Goal: Task Accomplishment & Management: Complete application form

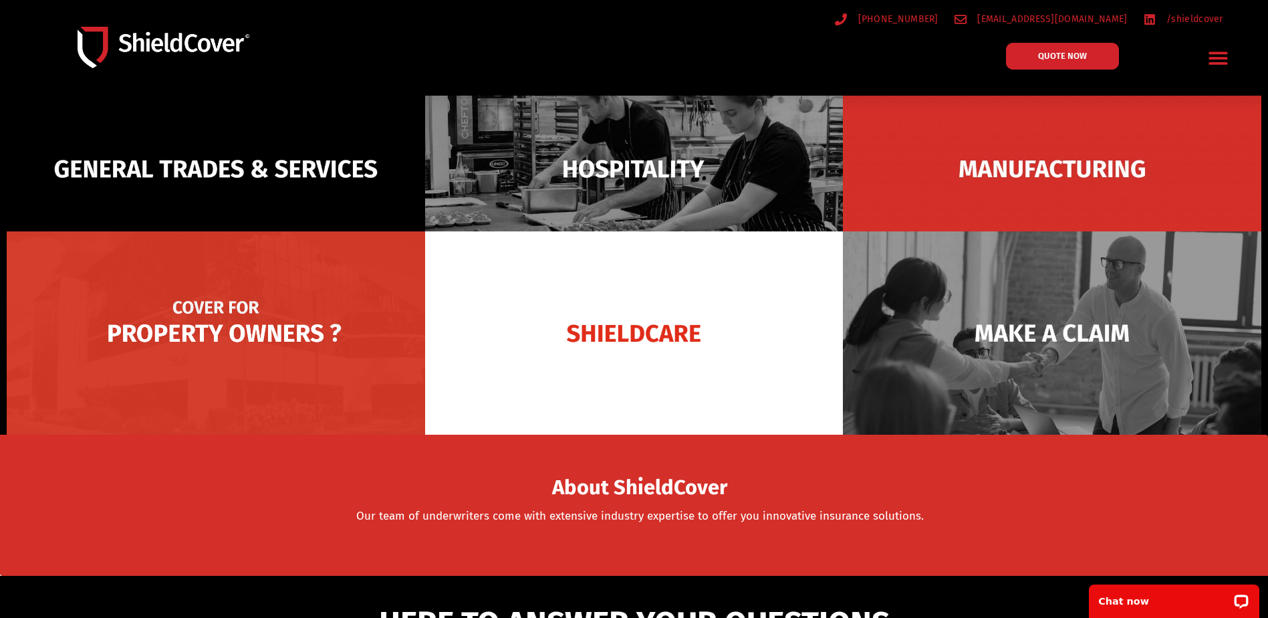
scroll to position [67, 0]
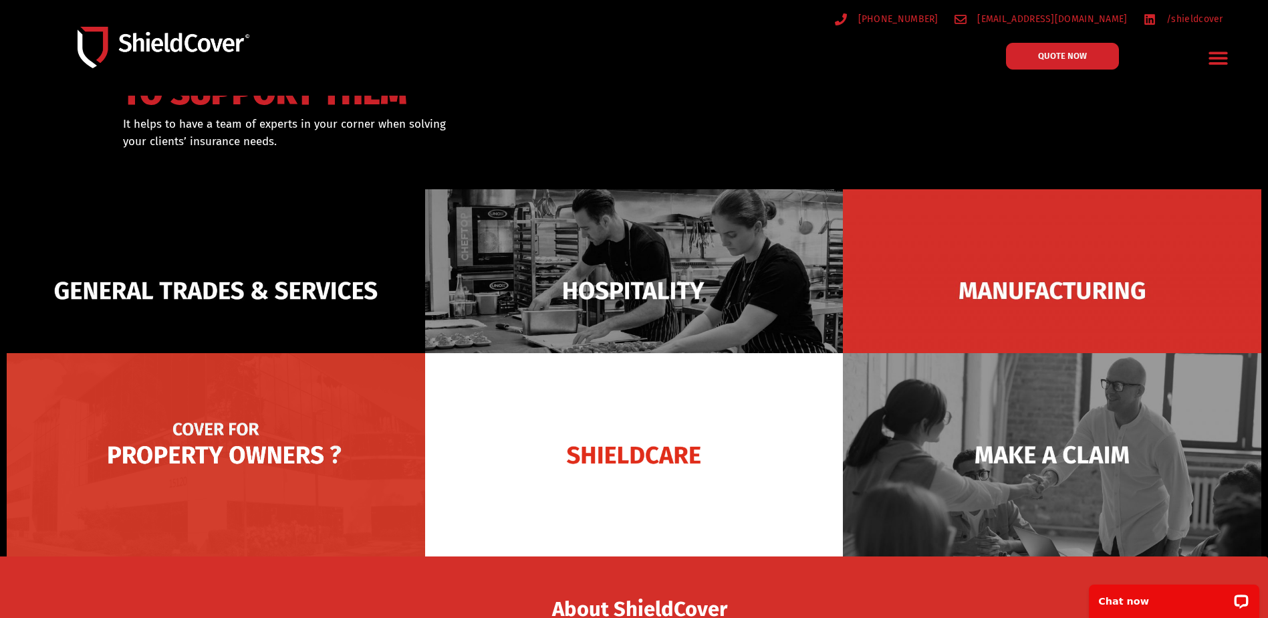
click at [209, 452] on img at bounding box center [216, 454] width 419 height 203
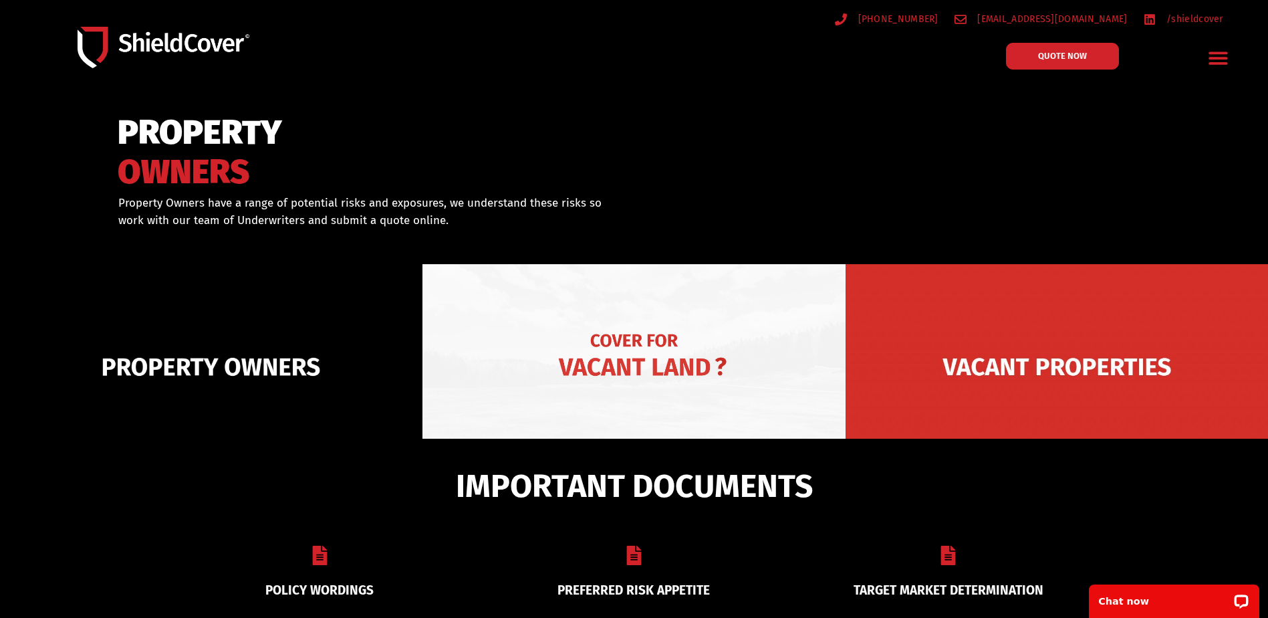
click at [643, 360] on img at bounding box center [634, 366] width 423 height 205
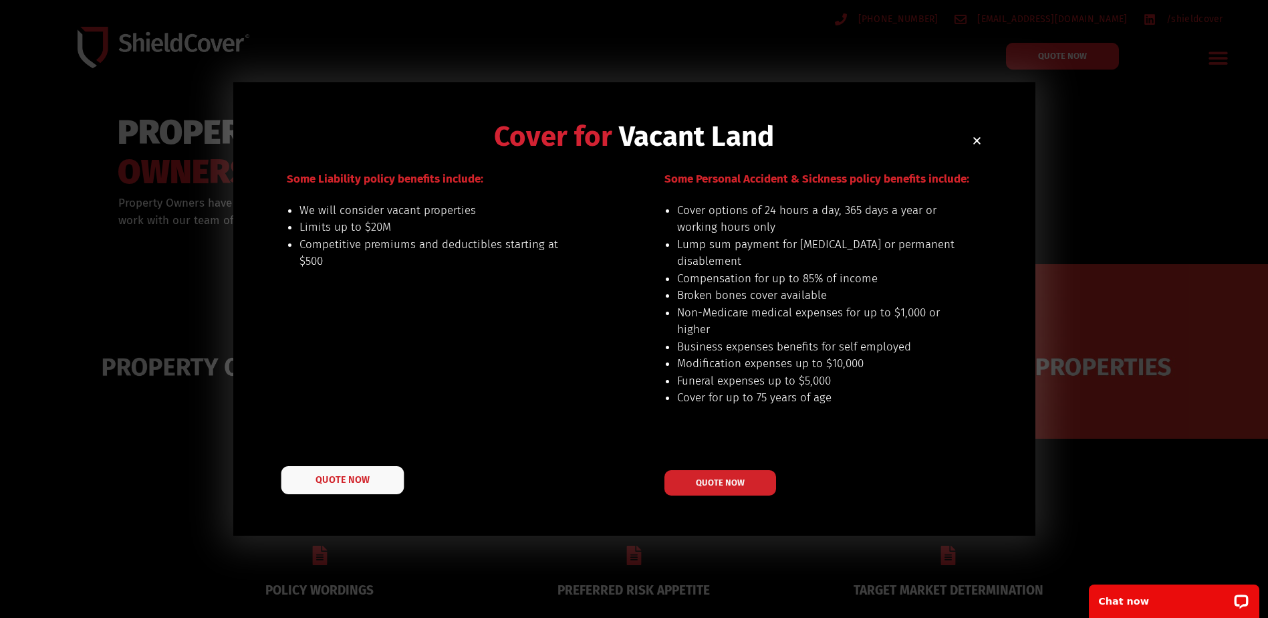
click at [340, 486] on link "QUOTE NOW" at bounding box center [342, 480] width 123 height 28
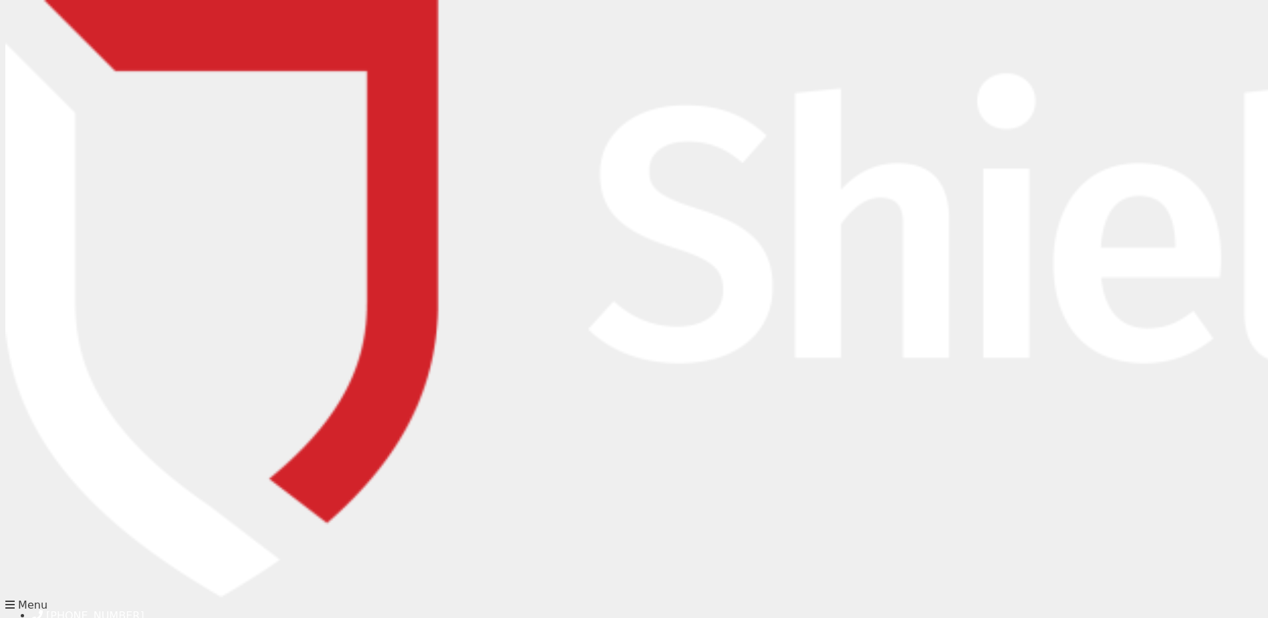
type input "[PERSON_NAME]"
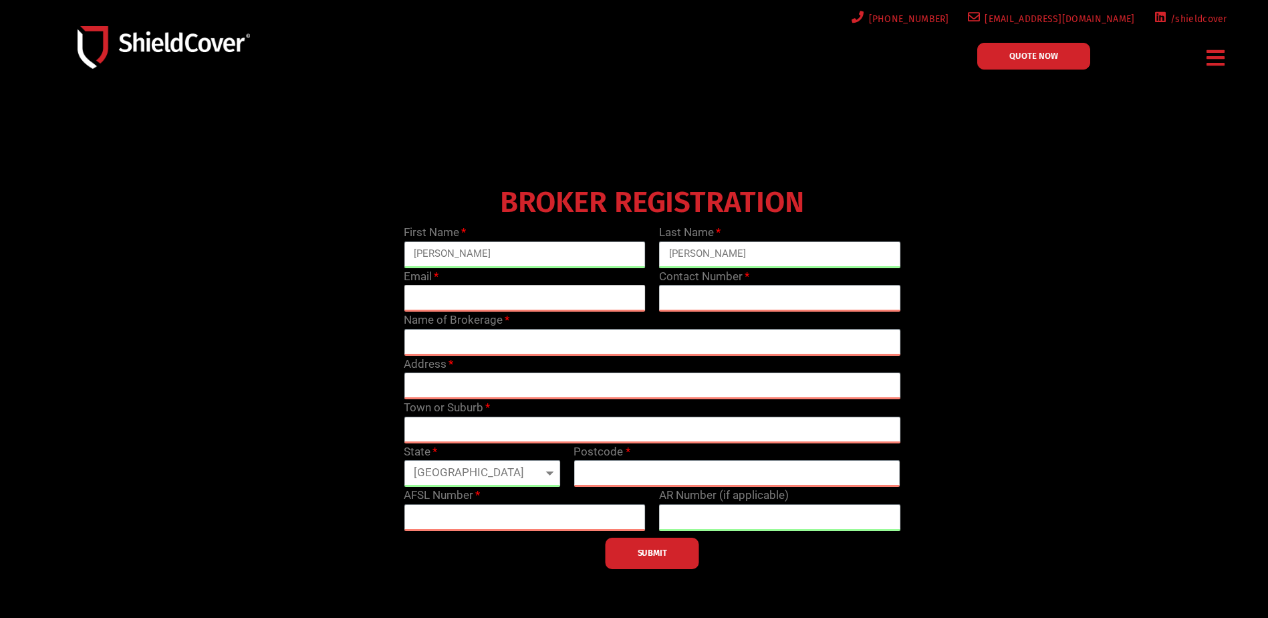
type input "[PERSON_NAME][EMAIL_ADDRESS][PERSON_NAME][DOMAIN_NAME]"
type input "0488843896"
click at [448, 347] on input "text" at bounding box center [652, 342] width 497 height 27
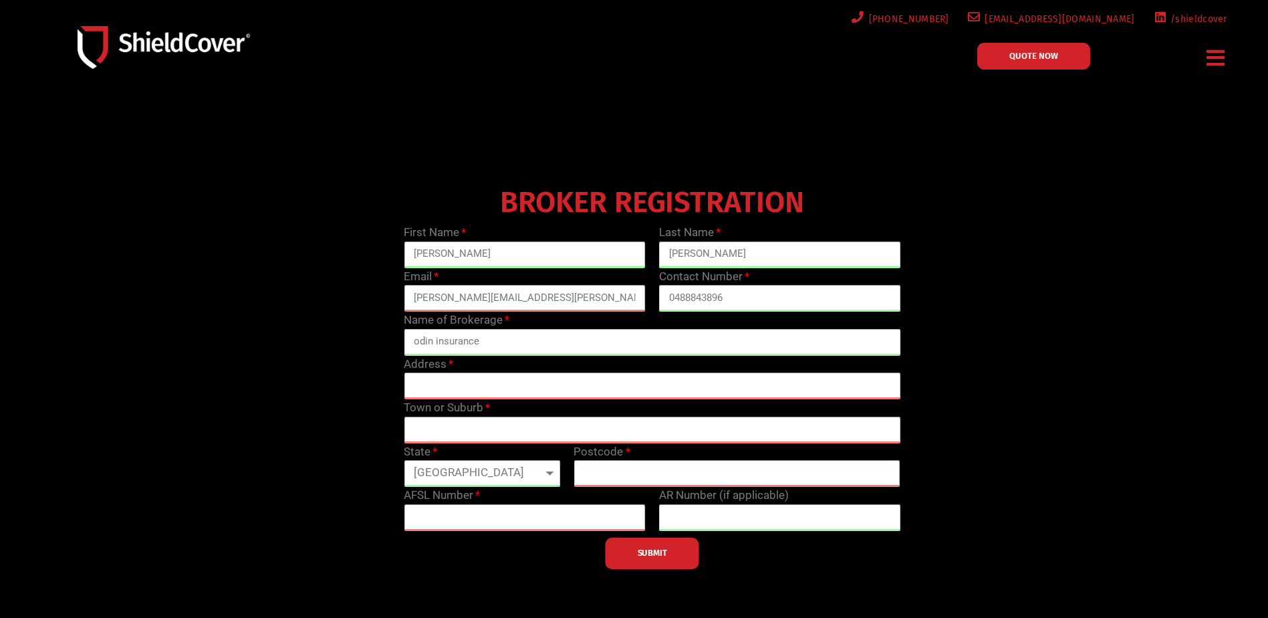
type input "odin insurance"
click at [450, 392] on input "text" at bounding box center [652, 385] width 497 height 27
click at [437, 384] on input "text" at bounding box center [652, 385] width 497 height 27
paste input "U 20/13 NORVAL CT, MAROOCHYDORE, QLD, 4558"
type input "U 20/13 NORVAL CT, MAROOCHYDORE, QLD, 4558"
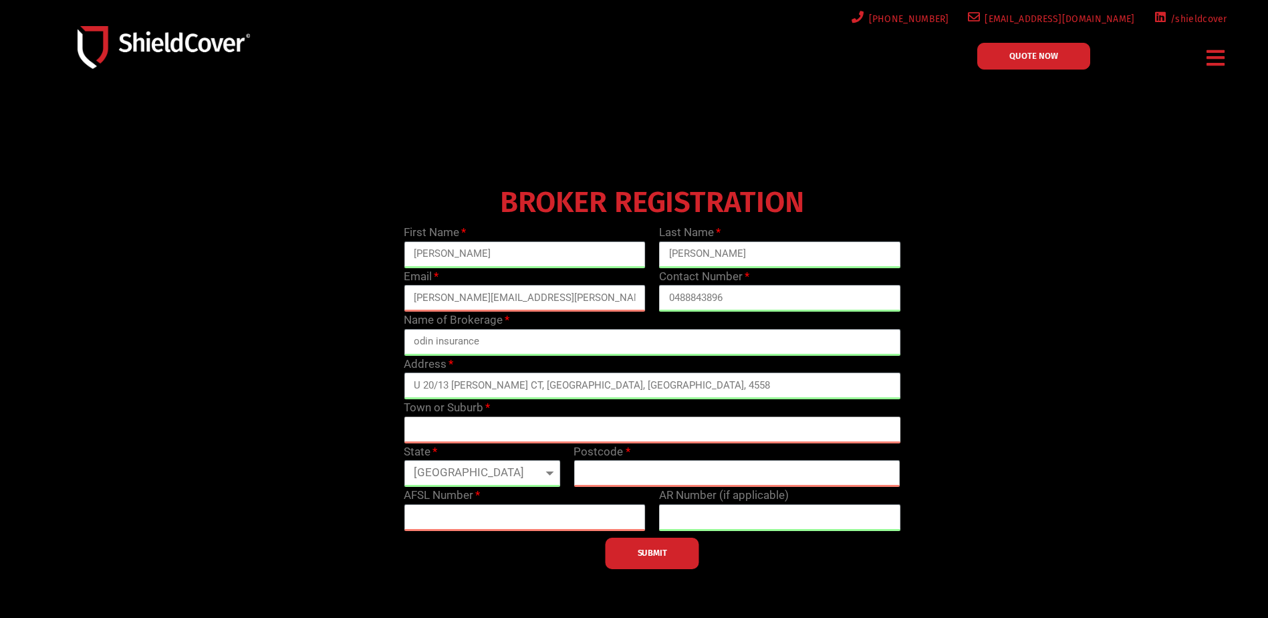
type input "MAROOCHYDORE"
type input "4575"
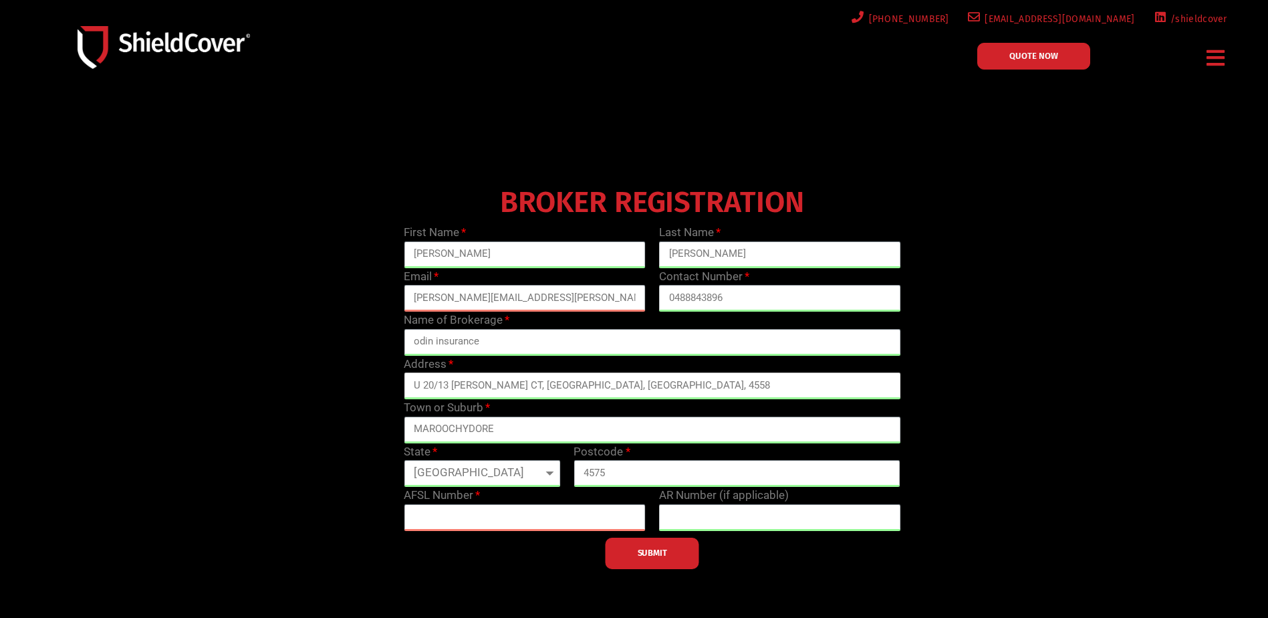
type input "U 20/13 NORVAL CT, MAROOCHYDORE, QLD, 4558"
click at [302, 438] on div "BROKER REGISTRATION First Name CHRIS Last Name heider Email chris.heider@odinbi…" at bounding box center [652, 375] width 1020 height 388
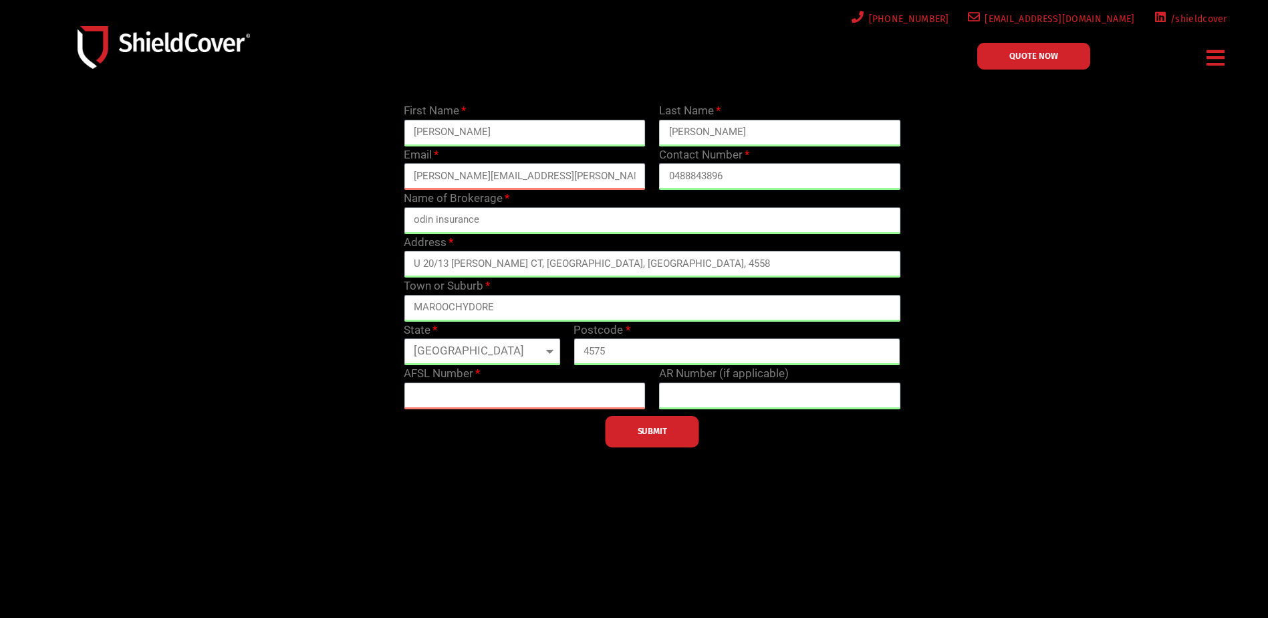
scroll to position [134, 0]
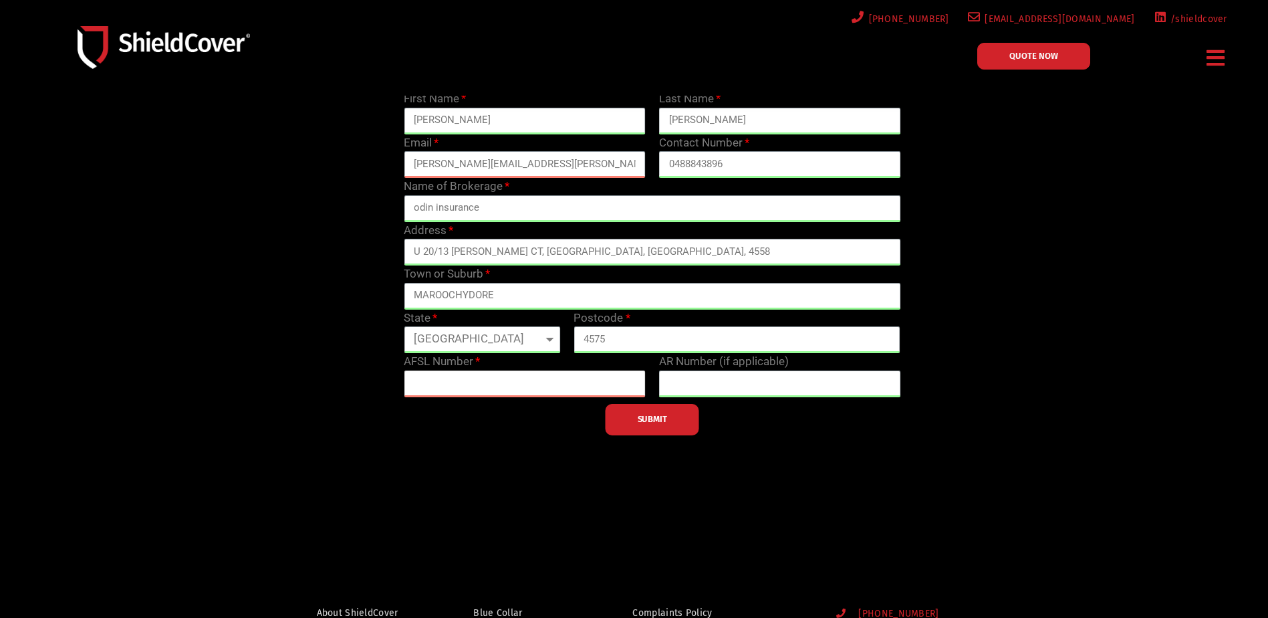
click at [476, 376] on input "text" at bounding box center [525, 383] width 242 height 27
paste input "363610"
type input "363610"
click at [699, 381] on input "text" at bounding box center [780, 383] width 242 height 27
click at [661, 420] on span "SUBMIT" at bounding box center [652, 419] width 29 height 3
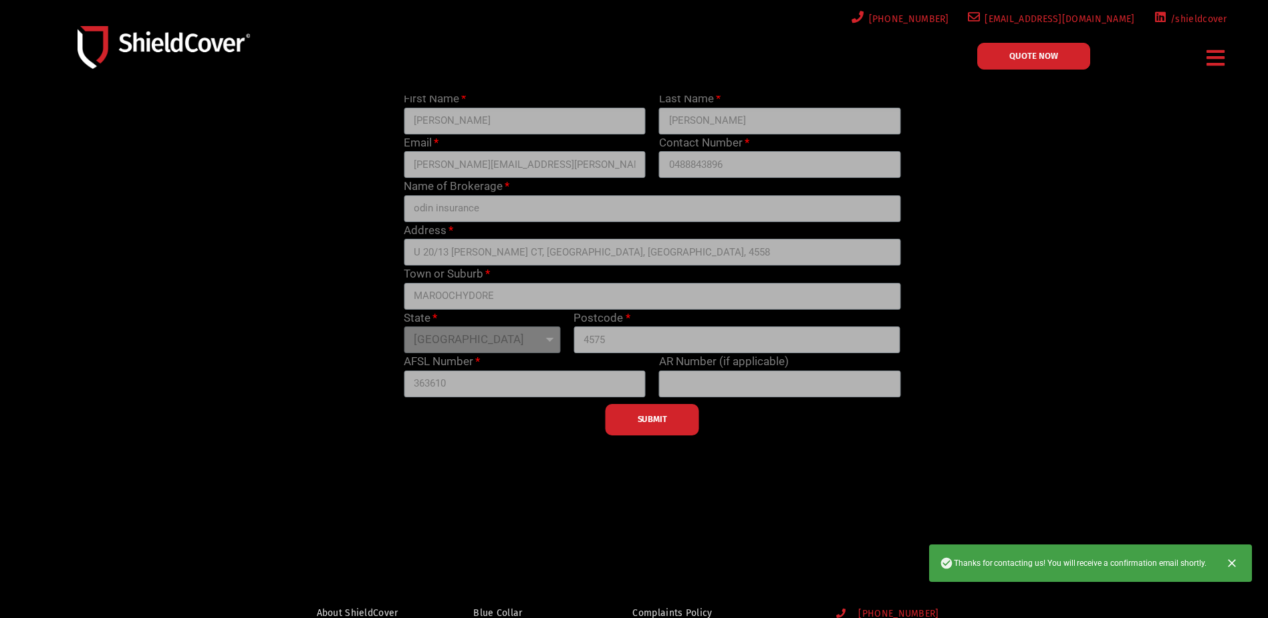
click at [1041, 51] on span "QUOTE NOW" at bounding box center [1034, 55] width 49 height 9
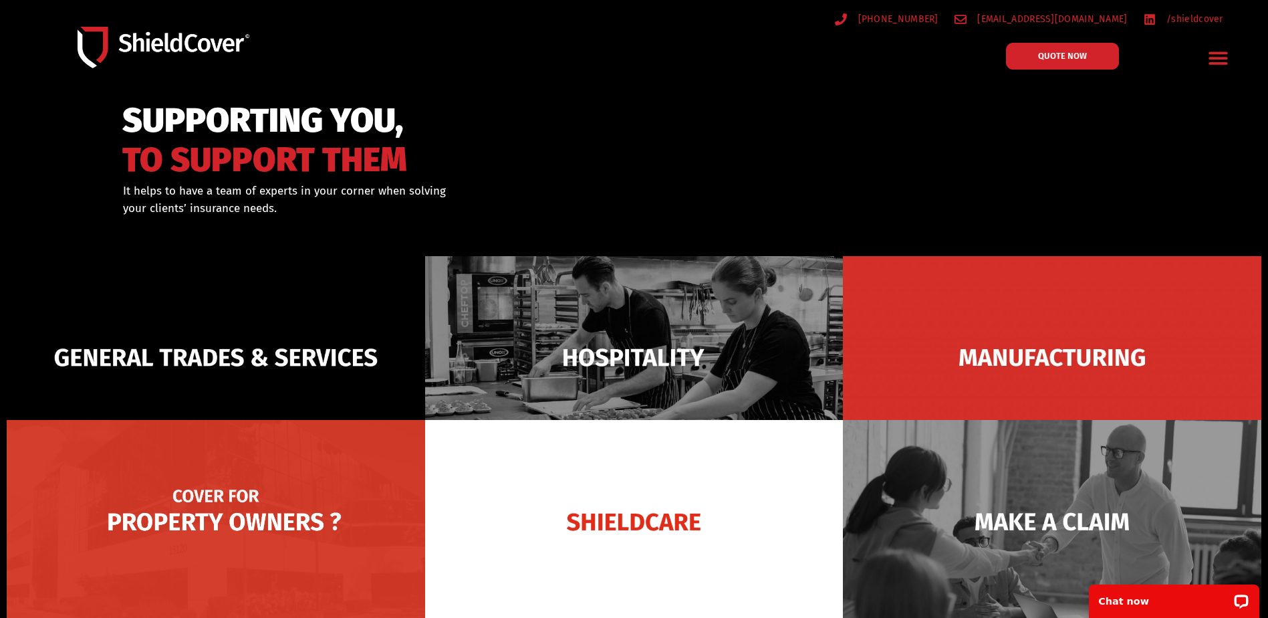
click at [269, 526] on img at bounding box center [216, 521] width 419 height 203
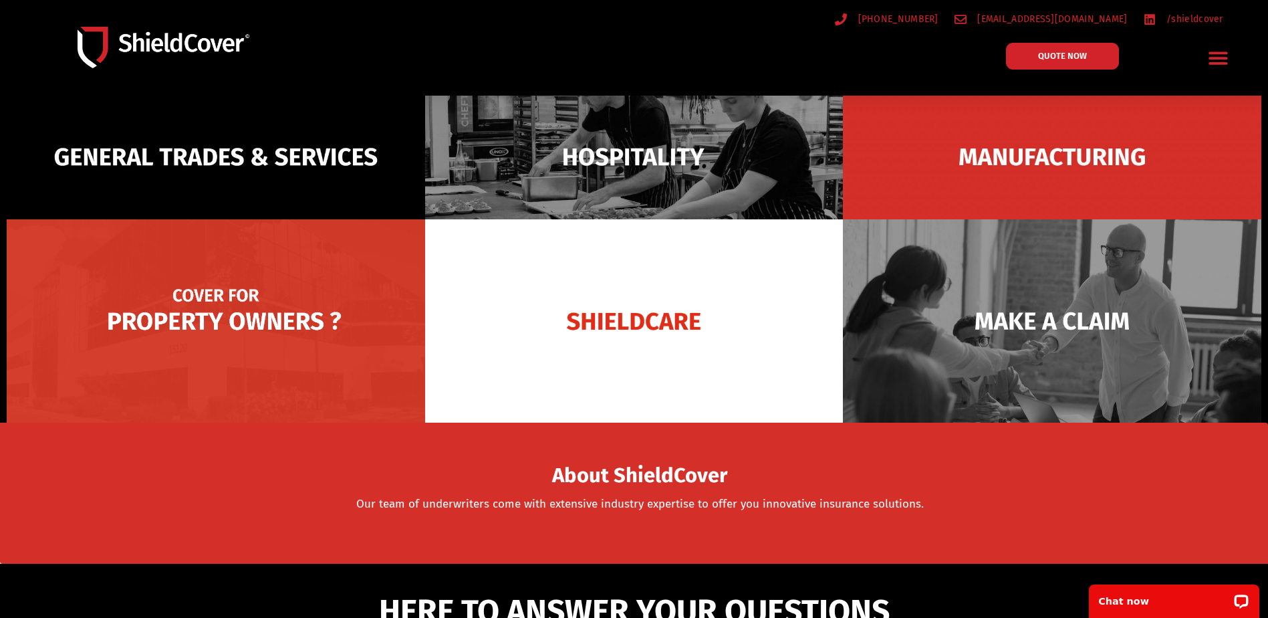
click at [225, 317] on img at bounding box center [216, 320] width 419 height 203
